Goal: Transaction & Acquisition: Purchase product/service

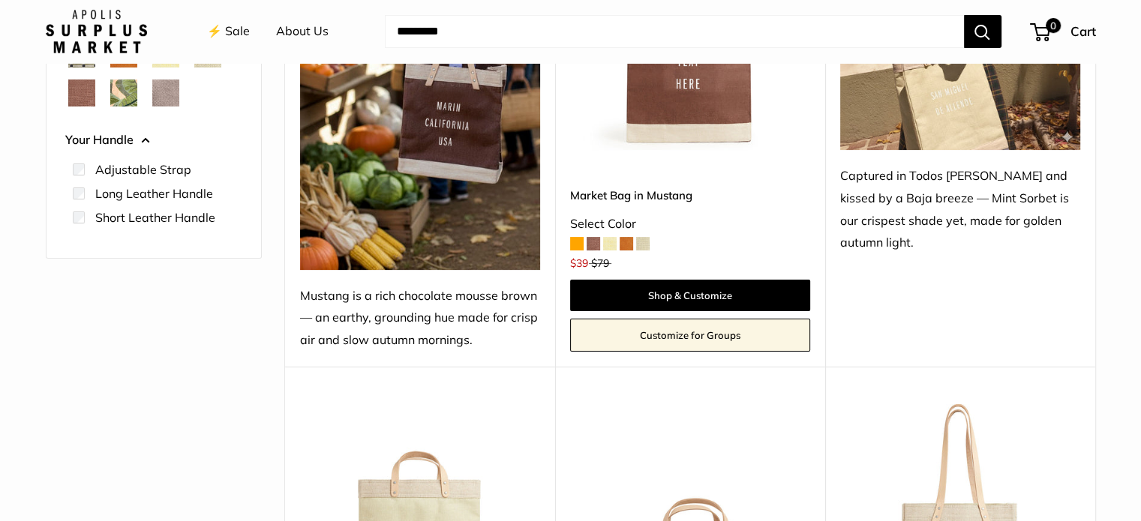
scroll to position [577, 0]
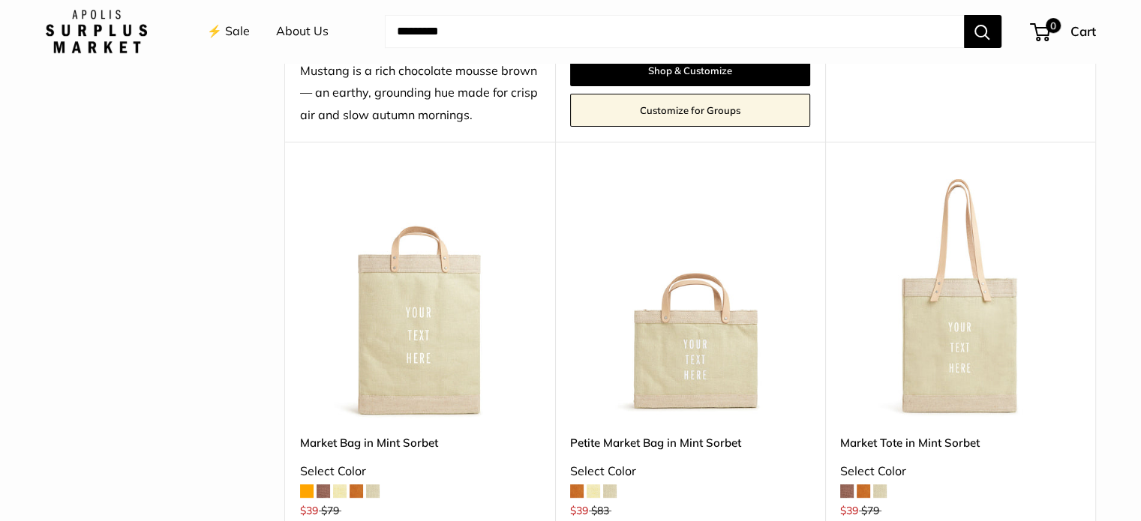
click at [836, 491] on div "Upgrade: Next Day Fulfillment Customizable Text Long Handle New Save $40 Market…" at bounding box center [960, 378] width 270 height 472
click at [843, 486] on span at bounding box center [846, 490] width 13 height 13
click at [0, 0] on img at bounding box center [0, 0] width 0 height 0
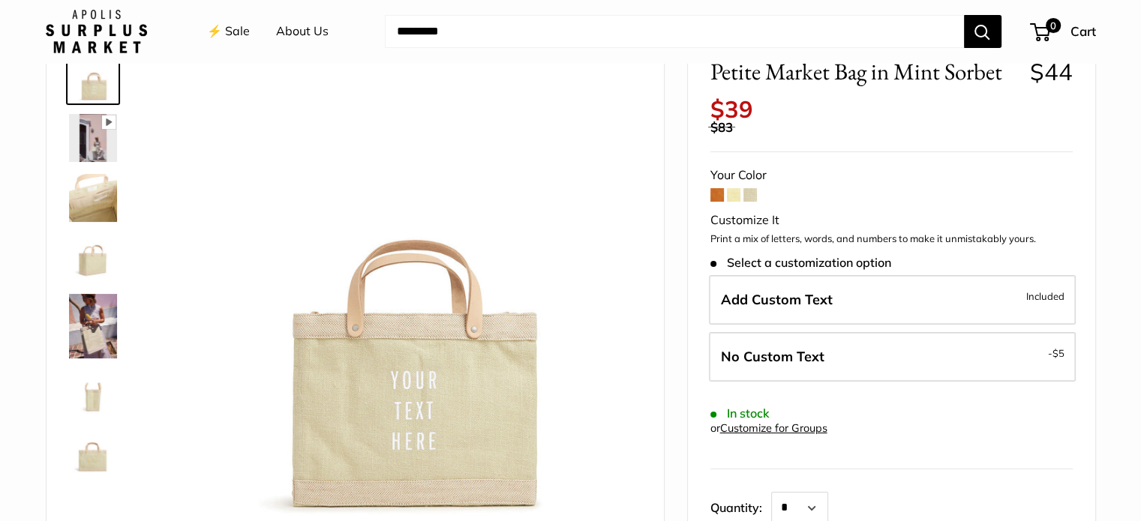
scroll to position [547, 0]
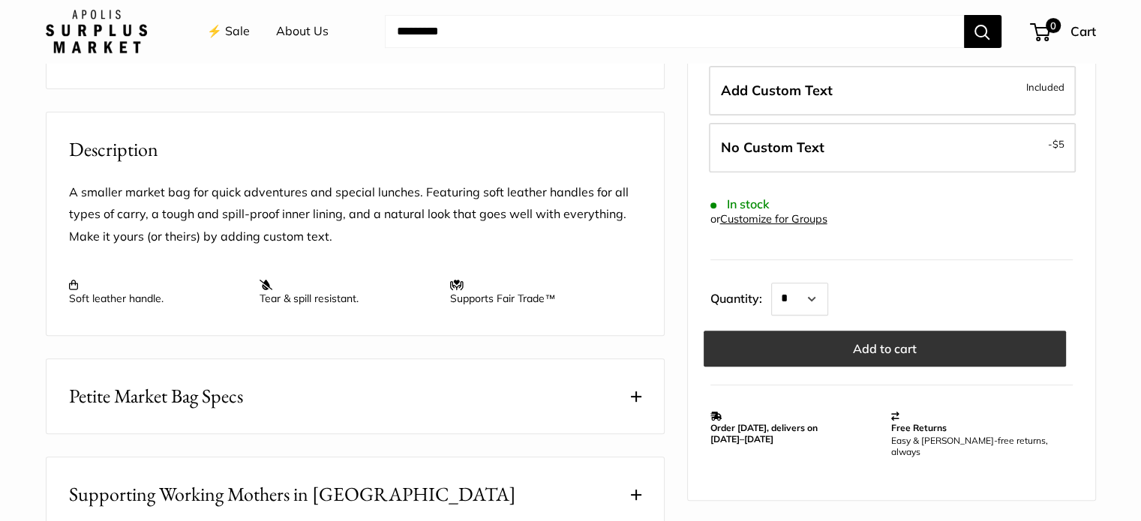
click at [879, 343] on button "Add to cart" at bounding box center [884, 349] width 362 height 36
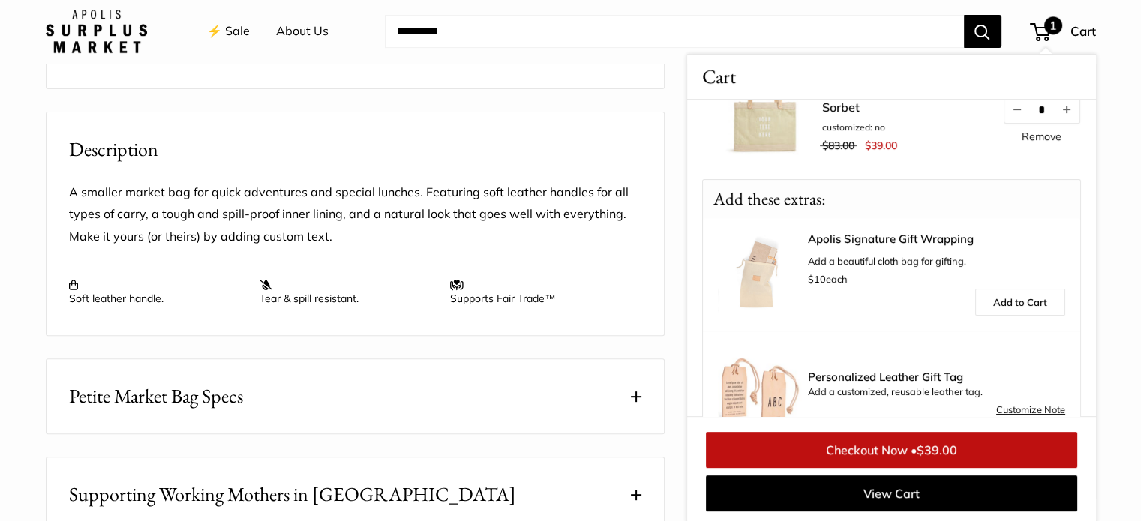
scroll to position [119, 0]
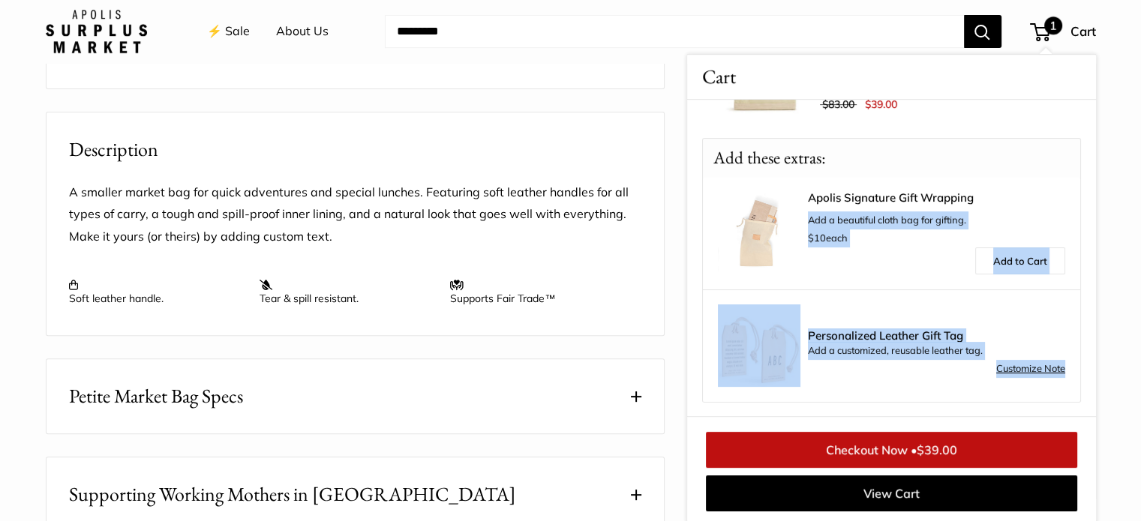
drag, startPoint x: 1077, startPoint y: 376, endPoint x: 1084, endPoint y: 168, distance: 207.8
click at [1084, 168] on div "Petite Market Bag in Mint Sorbet customized: no $83.00 $39.00 * Remove Add thes…" at bounding box center [891, 258] width 409 height 316
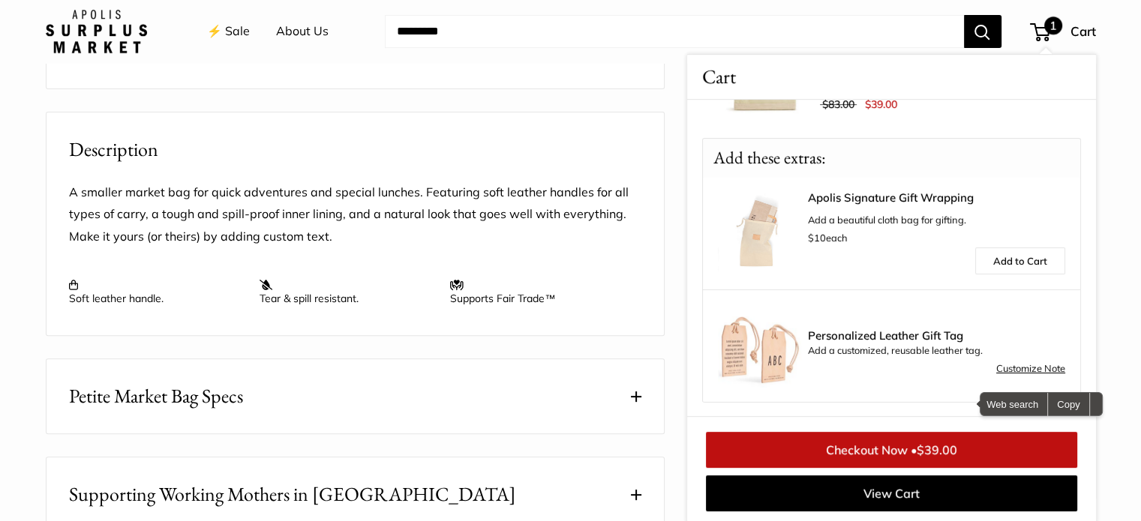
click at [1121, 266] on div "Home Harvest Sale Market: Extended Petite Market Bag in Mint Sorbet Prev Next P…" at bounding box center [571, 183] width 1110 height 1290
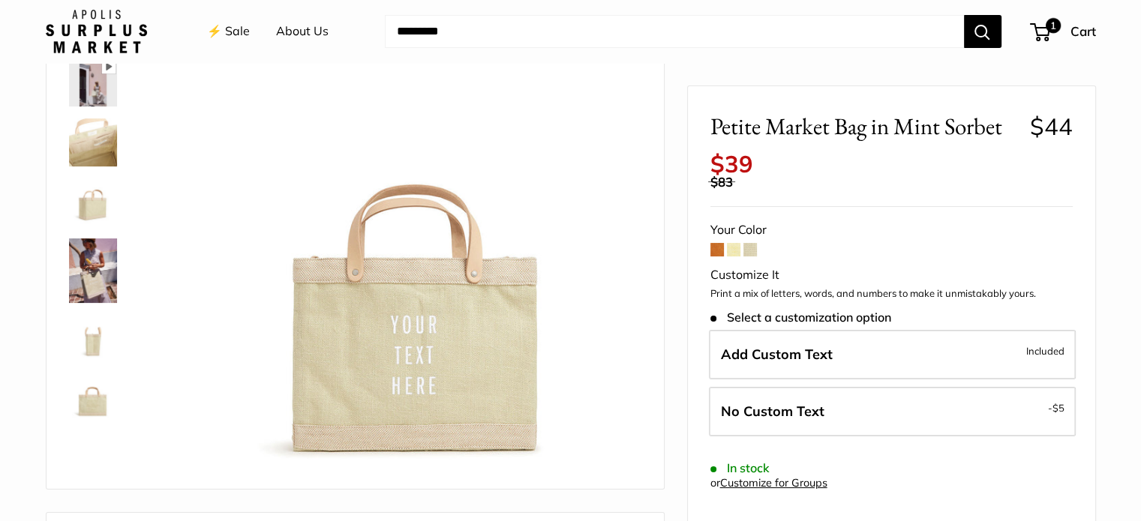
scroll to position [164, 0]
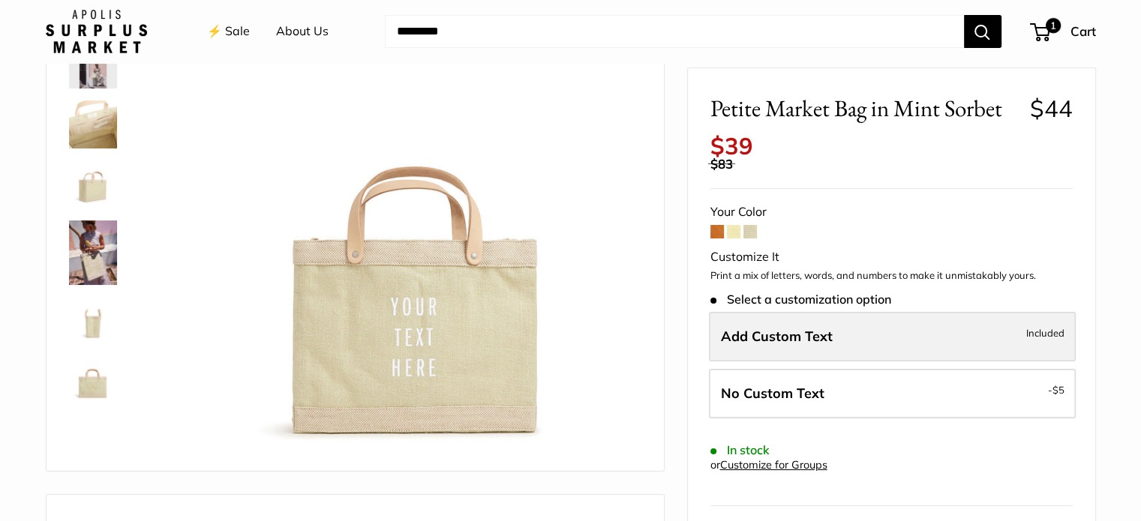
click at [778, 335] on span "Add Custom Text" at bounding box center [777, 336] width 112 height 17
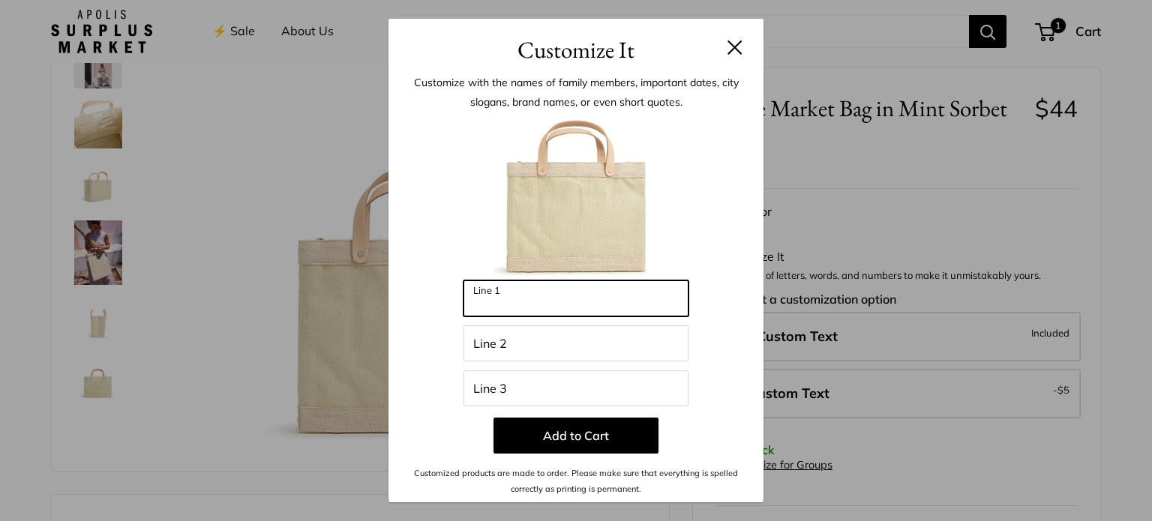
click at [553, 288] on input "Line 1" at bounding box center [575, 298] width 225 height 36
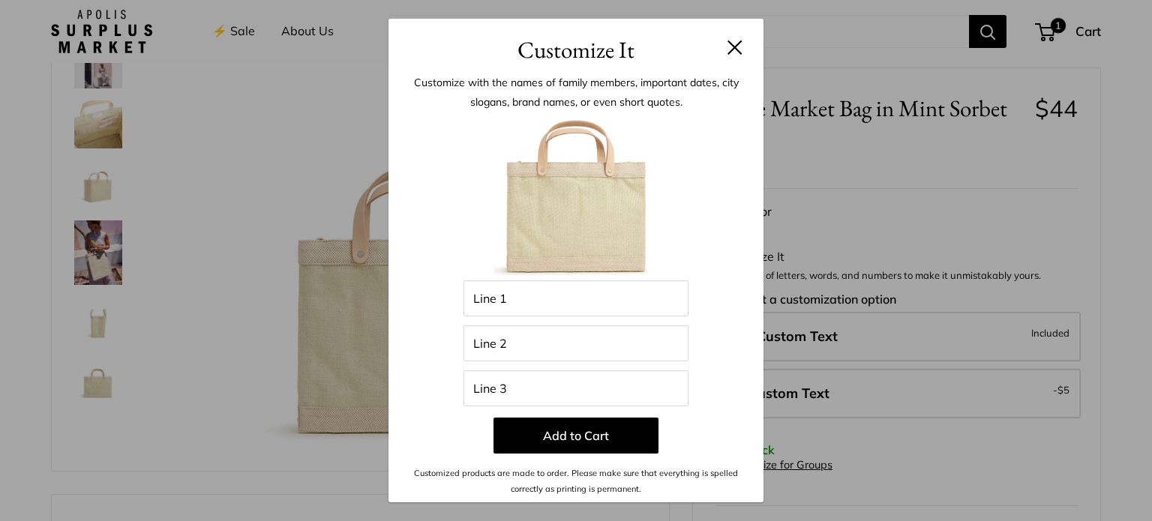
click at [730, 51] on button at bounding box center [734, 47] width 15 height 15
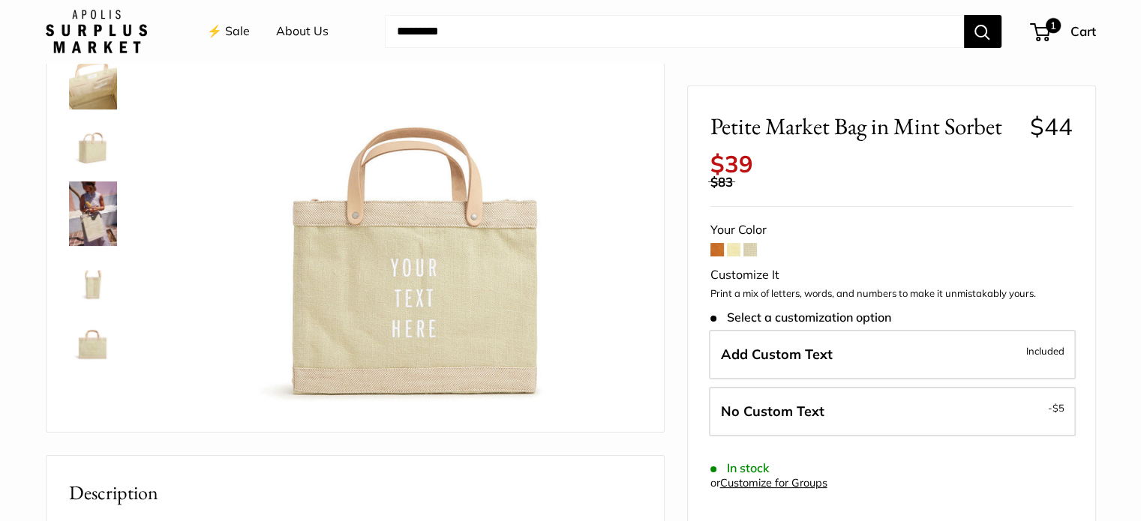
scroll to position [0, 0]
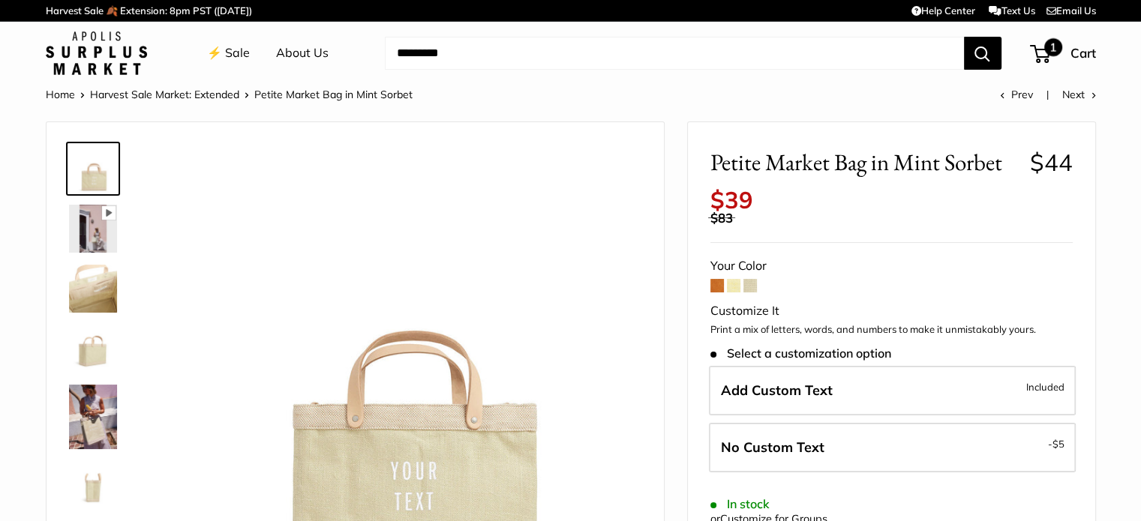
click at [1045, 50] on span "1" at bounding box center [1053, 47] width 18 height 18
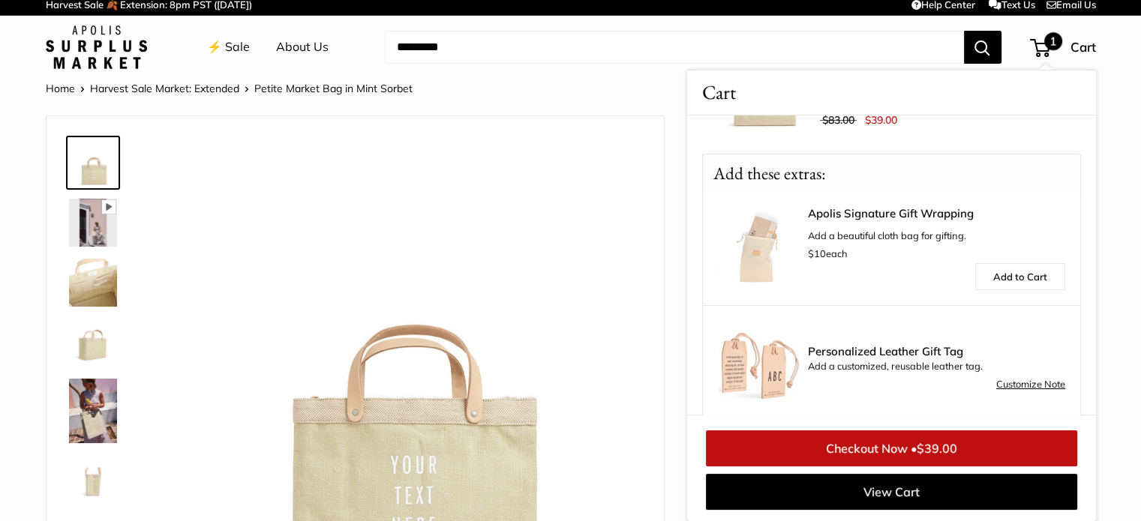
drag, startPoint x: 447, startPoint y: 164, endPoint x: 403, endPoint y: 88, distance: 88.4
click at [447, 162] on img at bounding box center [403, 376] width 475 height 475
